Goal: Task Accomplishment & Management: Manage account settings

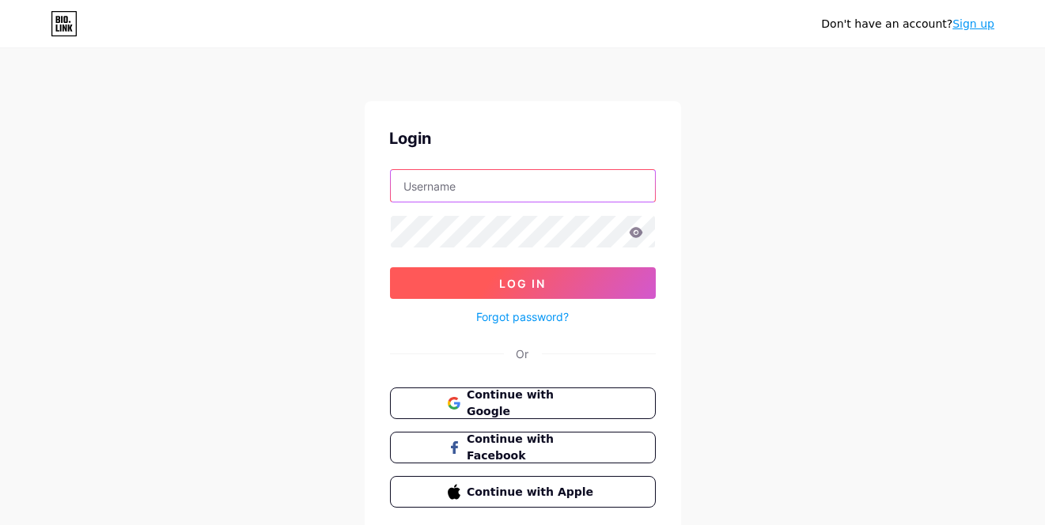
type input "[EMAIL_ADDRESS][DOMAIN_NAME]"
click at [467, 287] on button "Log In" at bounding box center [523, 283] width 266 height 32
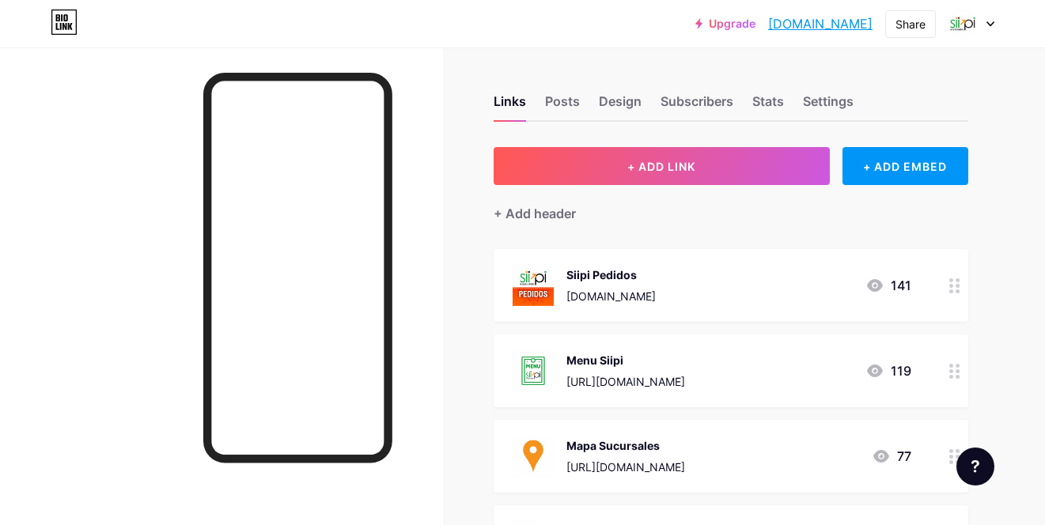
click at [988, 23] on icon at bounding box center [990, 24] width 6 height 4
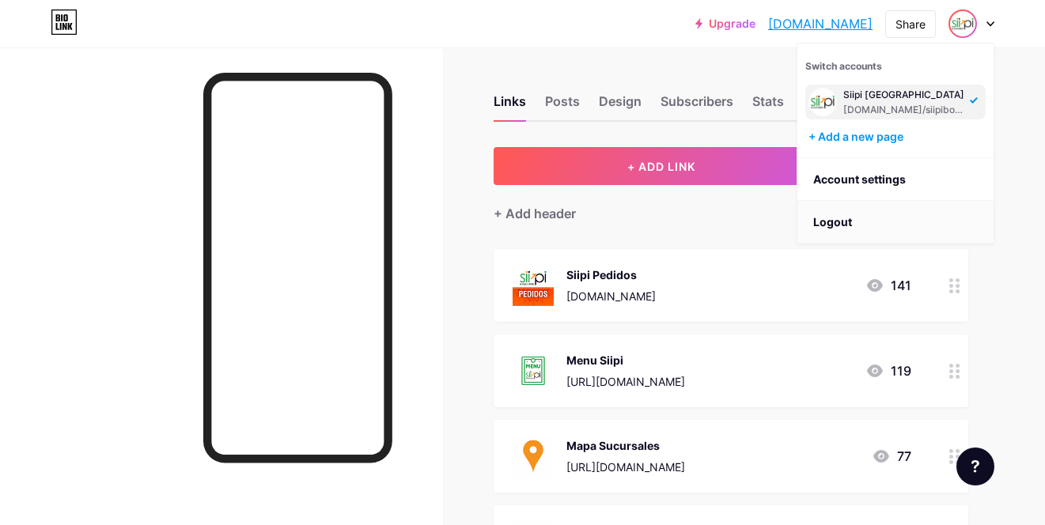
click at [861, 220] on li "Logout" at bounding box center [895, 222] width 196 height 43
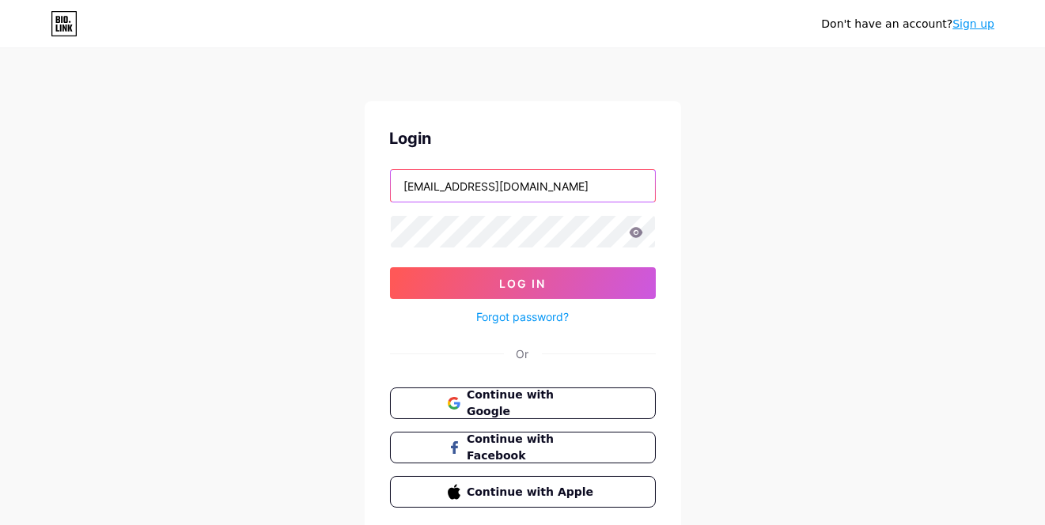
click at [522, 180] on input "[EMAIL_ADDRESS][DOMAIN_NAME]" at bounding box center [523, 186] width 264 height 32
drag, startPoint x: 820, startPoint y: 270, endPoint x: 819, endPoint y: 238, distance: 31.7
click at [820, 270] on div "Don't have an account? Sign up Login [EMAIL_ADDRESS][DOMAIN_NAME] Log In Forgot…" at bounding box center [522, 292] width 1045 height 584
